Goal: Information Seeking & Learning: Learn about a topic

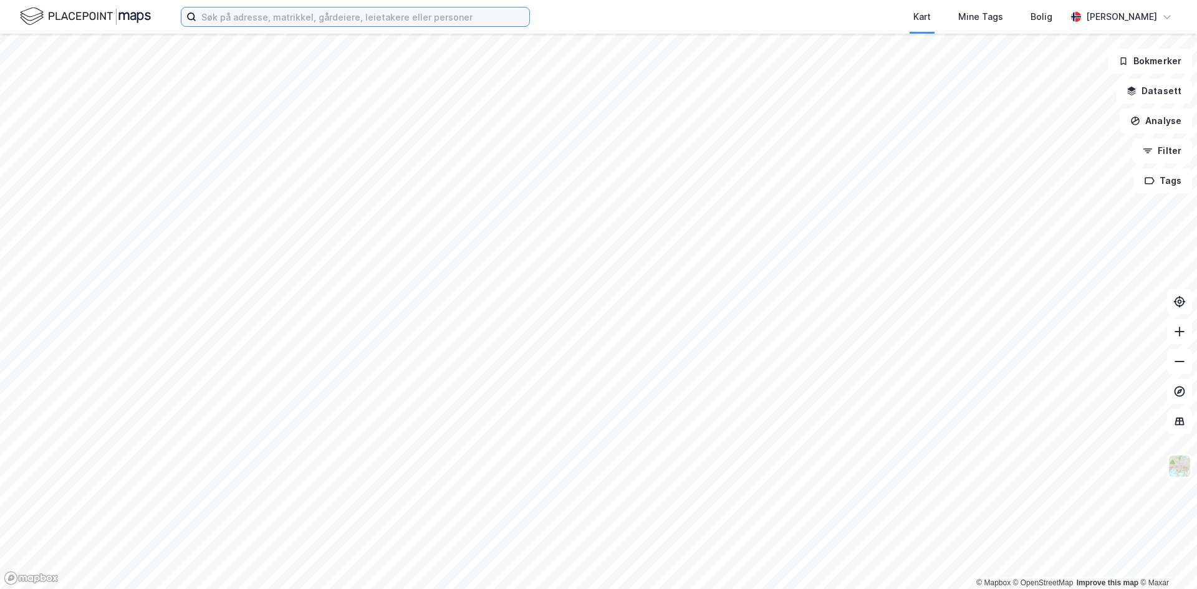
click at [242, 23] on input at bounding box center [362, 16] width 333 height 19
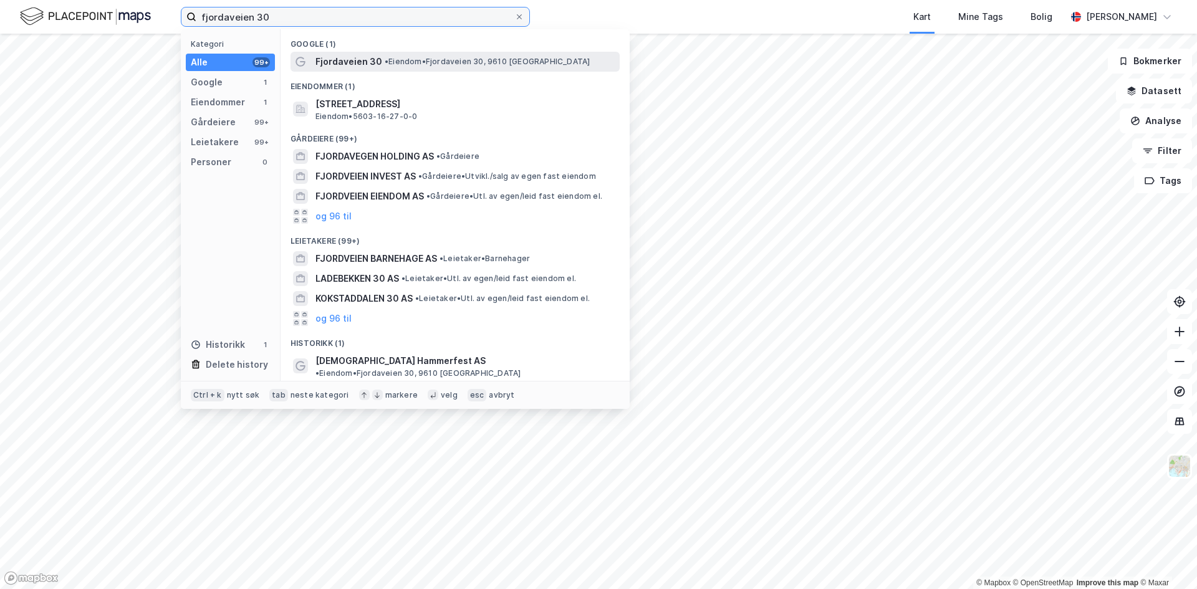
type input "fjordaveien 30"
click at [350, 57] on span "Fjordaveien 30" at bounding box center [348, 61] width 67 height 15
